Goal: Complete application form

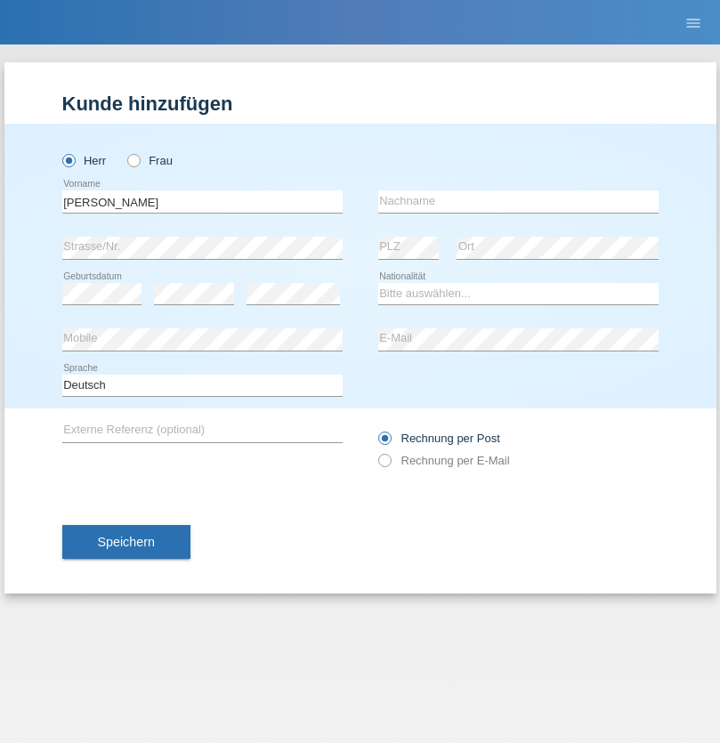
type input "[PERSON_NAME]"
click at [518, 201] on input "text" at bounding box center [518, 201] width 280 height 22
type input "Iseni"
select select "CH"
select select "en"
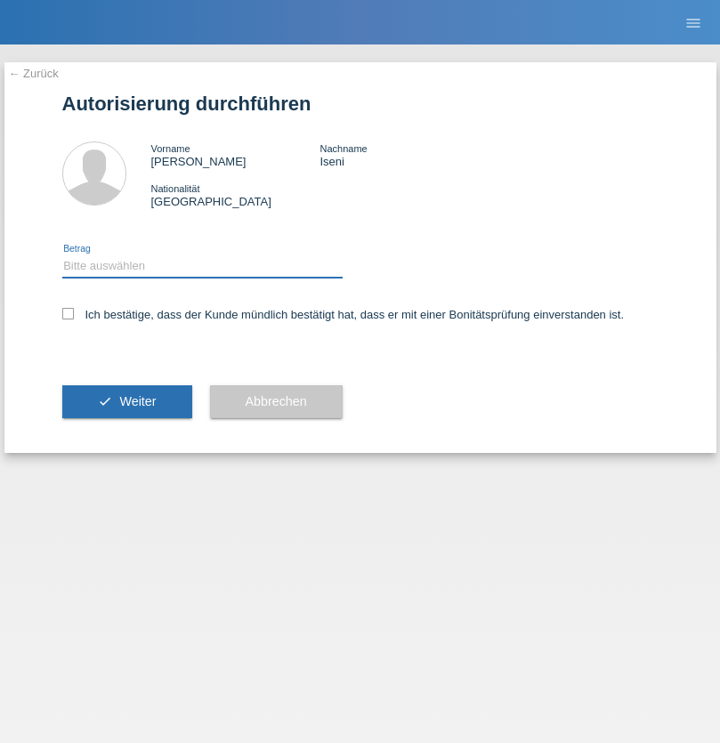
select select "1"
checkbox input "true"
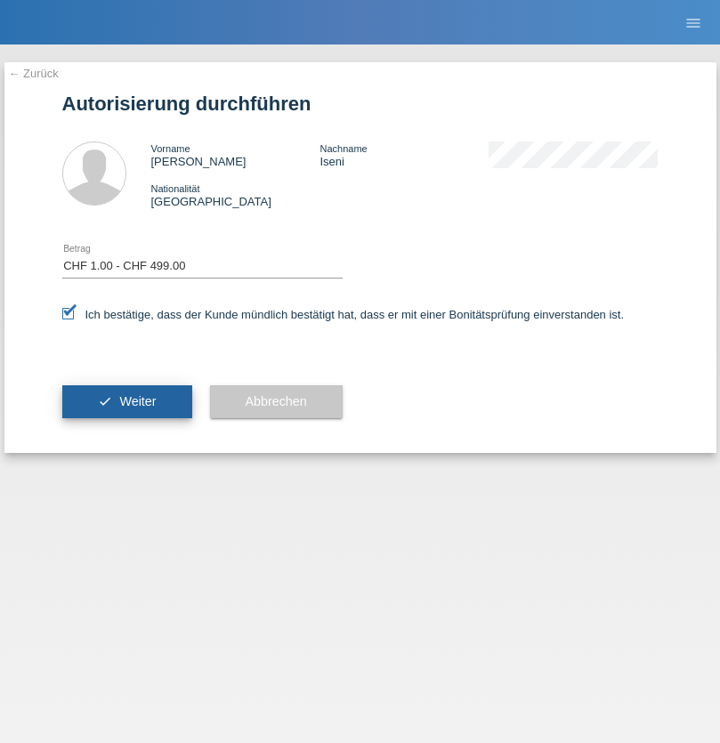
click at [126, 401] on span "Weiter" at bounding box center [137, 401] width 36 height 14
